Goal: Navigation & Orientation: Find specific page/section

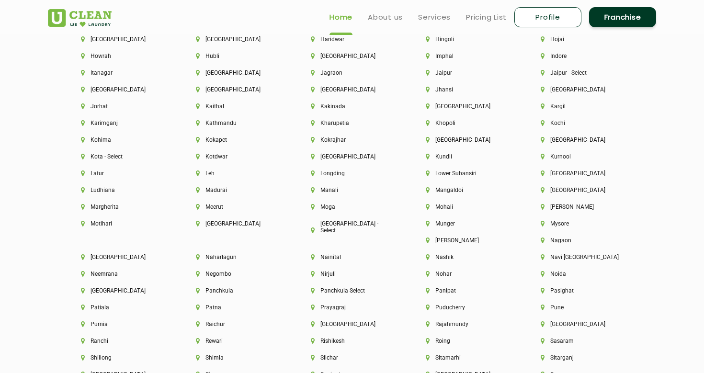
scroll to position [2334, 0]
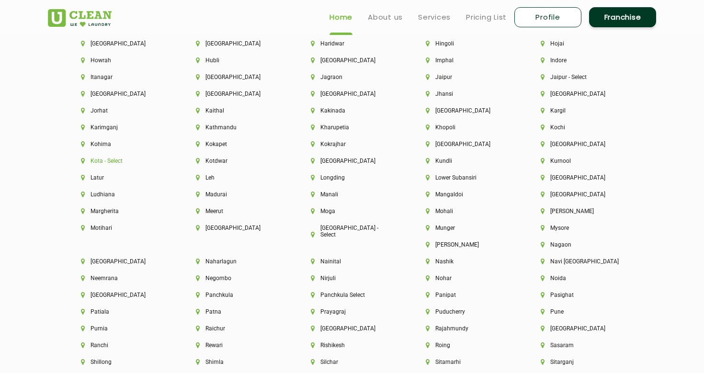
click at [106, 161] on li "Kota - Select" at bounding box center [122, 161] width 82 height 7
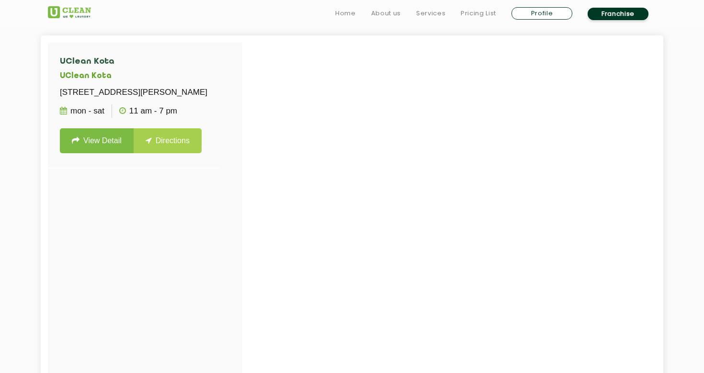
scroll to position [269, 0]
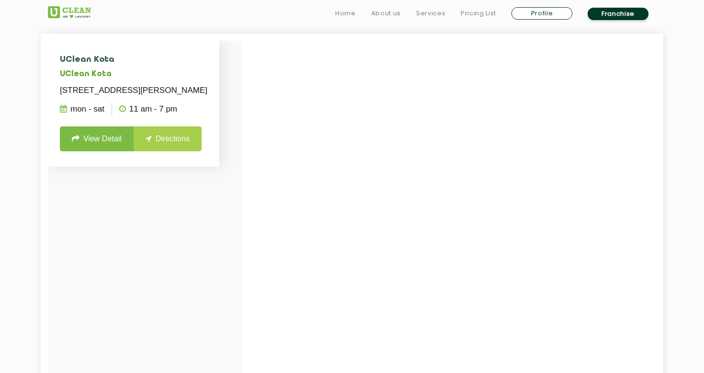
click at [89, 151] on link "View Detail" at bounding box center [97, 138] width 74 height 25
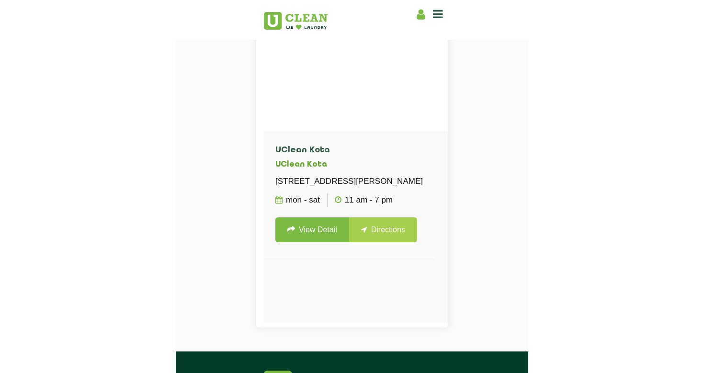
scroll to position [298, 0]
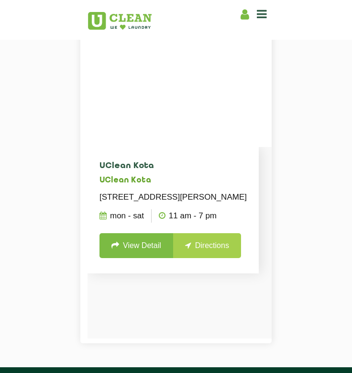
click at [136, 167] on h4 "UClean Kota" at bounding box center [173, 166] width 147 height 10
copy h4 "Kota"
click at [123, 204] on p "[STREET_ADDRESS][PERSON_NAME]" at bounding box center [173, 197] width 147 height 13
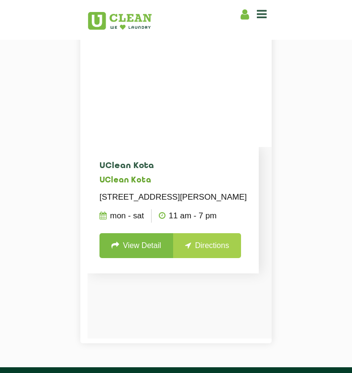
click at [152, 204] on p "[STREET_ADDRESS][PERSON_NAME]" at bounding box center [173, 197] width 147 height 13
click at [118, 204] on p "293-294, Shaily Square, Commerce College Road Circle, Near Talwandi Circle, Sec…" at bounding box center [173, 197] width 147 height 13
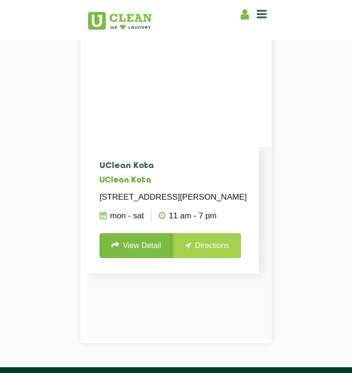
click at [118, 204] on p "[STREET_ADDRESS][PERSON_NAME]" at bounding box center [173, 197] width 147 height 13
click at [115, 204] on p "[STREET_ADDRESS][PERSON_NAME]" at bounding box center [173, 197] width 147 height 13
click at [142, 258] on link "View Detail" at bounding box center [137, 245] width 74 height 25
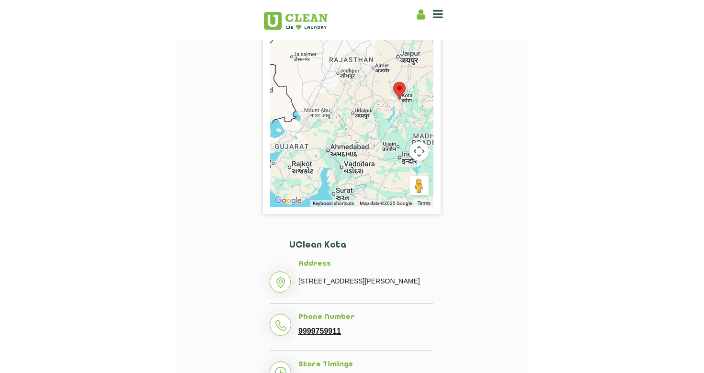
scroll to position [145, 0]
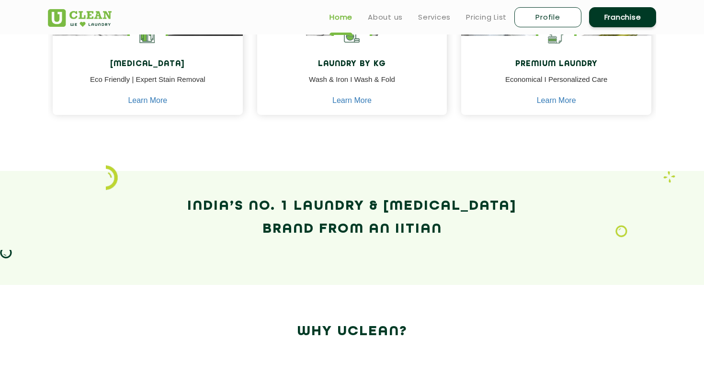
scroll to position [385, 0]
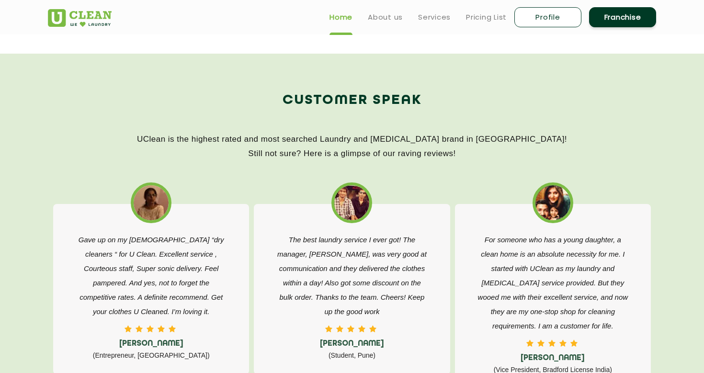
scroll to position [1233, 0]
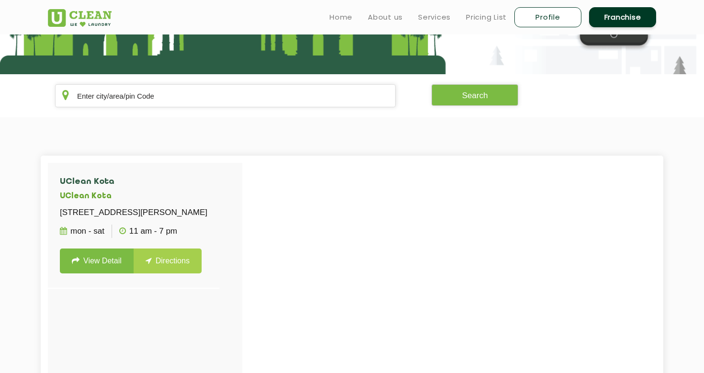
scroll to position [13, 0]
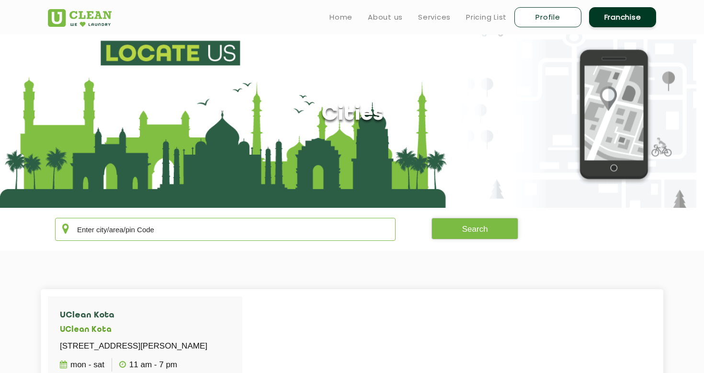
click at [148, 229] on input "text" at bounding box center [225, 229] width 340 height 23
type input "j"
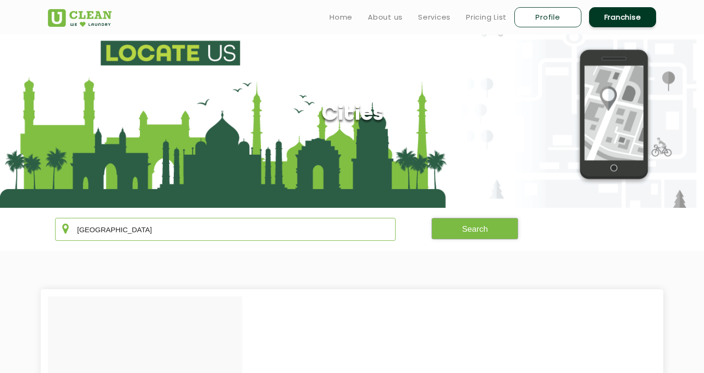
type input "delhi"
click at [472, 235] on button "Search" at bounding box center [474, 229] width 87 height 22
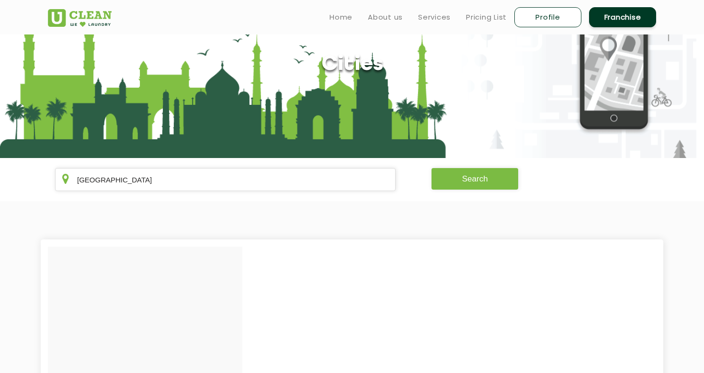
scroll to position [0, 0]
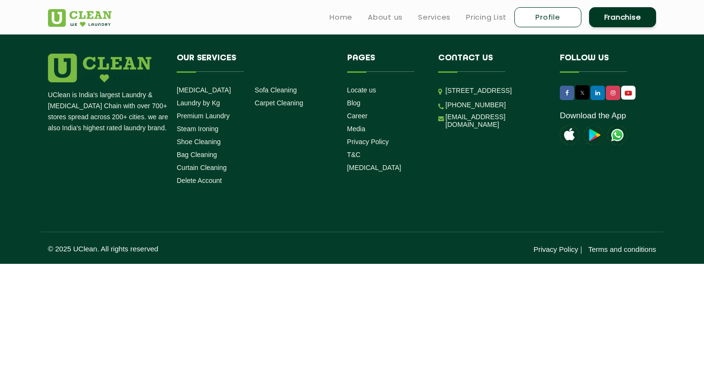
click at [370, 94] on ul "Locate us Blog Career Media Privacy Policy T&C [MEDICAL_DATA]" at bounding box center [385, 128] width 77 height 87
click at [370, 93] on link "Locate us" at bounding box center [361, 90] width 29 height 8
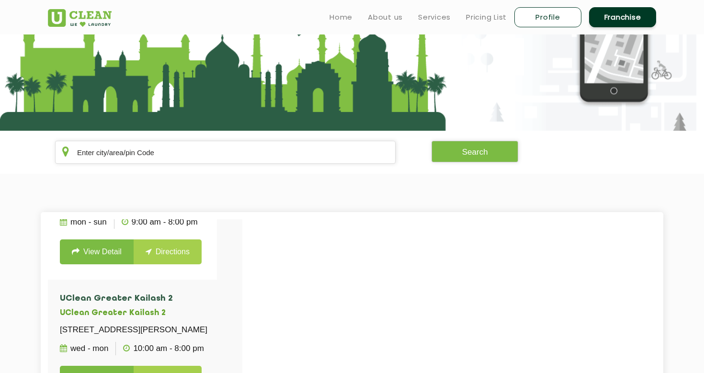
scroll to position [71, 0]
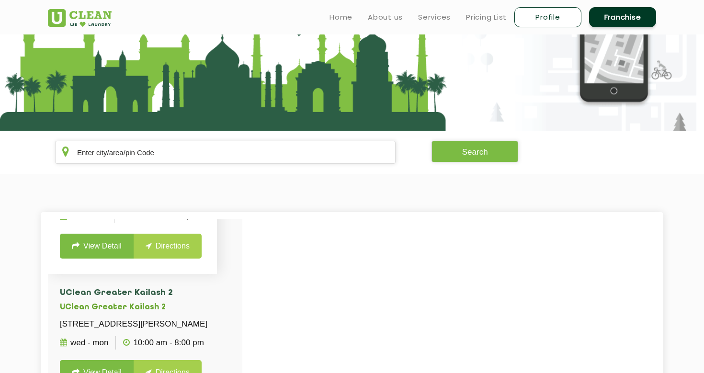
click at [105, 259] on link "View Detail" at bounding box center [97, 246] width 74 height 25
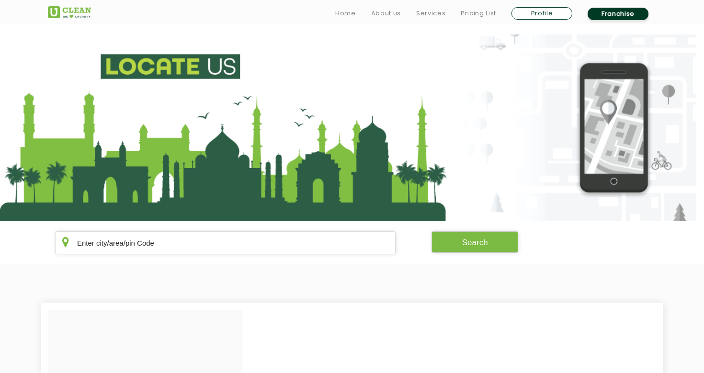
scroll to position [91, 0]
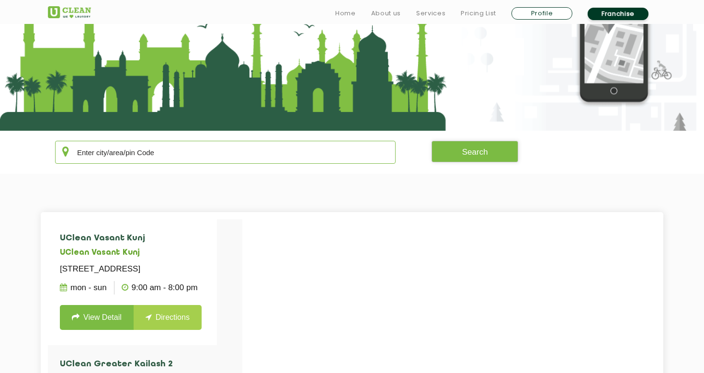
click at [128, 158] on input "text" at bounding box center [225, 152] width 340 height 23
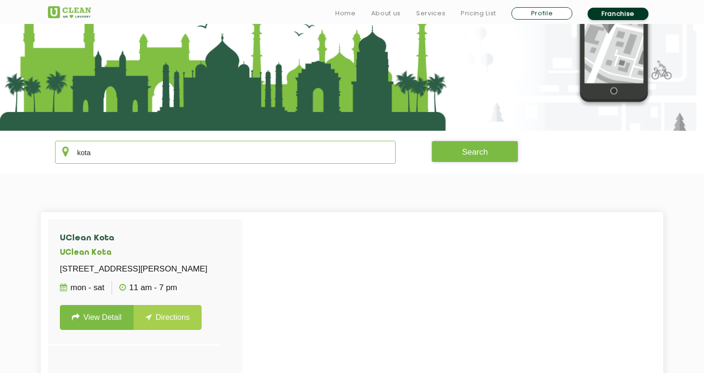
type input "kota"
click at [95, 330] on link "View Detail" at bounding box center [97, 317] width 74 height 25
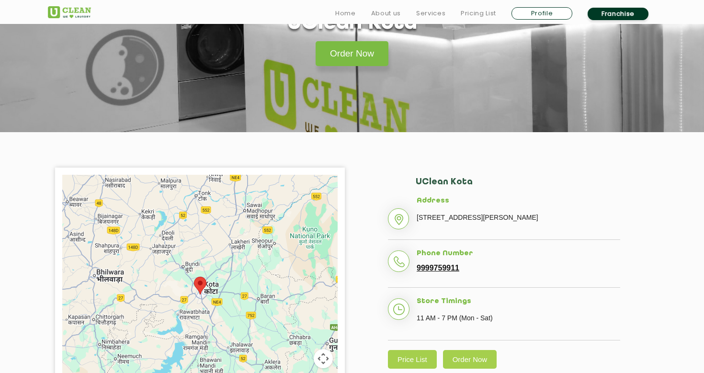
scroll to position [90, 0]
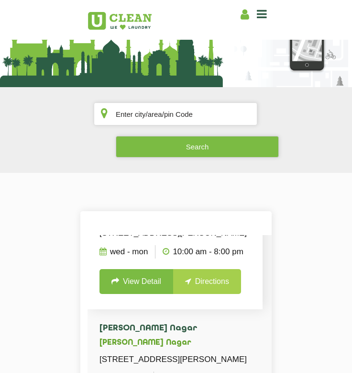
scroll to position [189, 0]
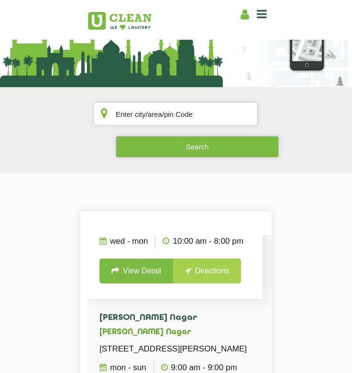
click at [142, 283] on link "View Detail" at bounding box center [137, 271] width 74 height 25
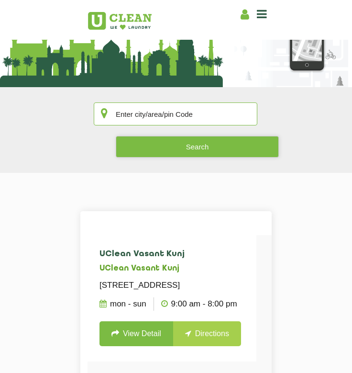
click at [142, 111] on input "text" at bounding box center [176, 113] width 164 height 23
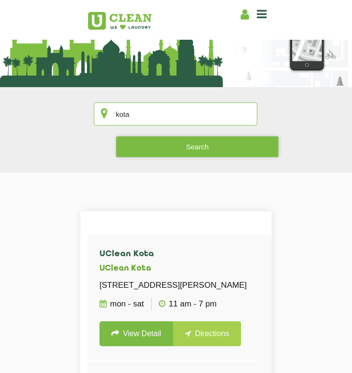
type input "kota"
click at [142, 346] on link "View Detail" at bounding box center [137, 333] width 74 height 25
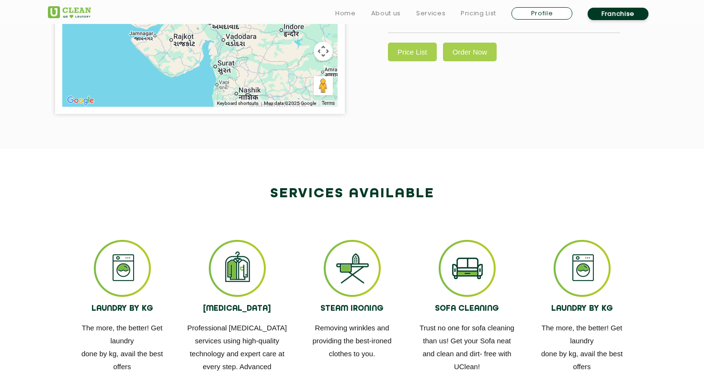
scroll to position [397, 0]
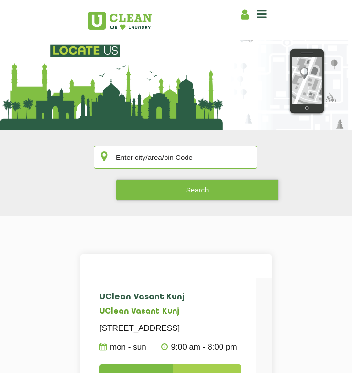
click at [179, 156] on input "text" at bounding box center [176, 157] width 164 height 23
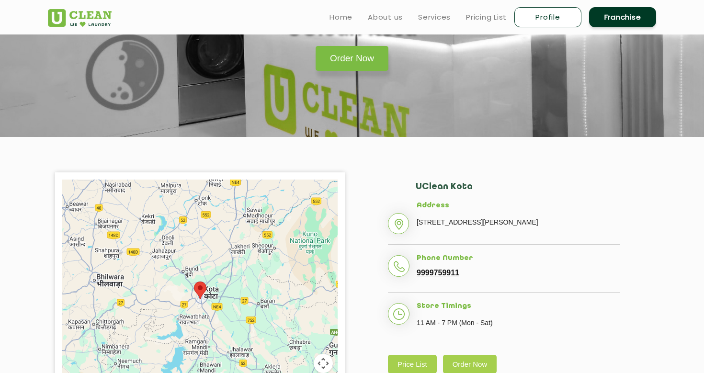
scroll to position [84, 0]
